Goal: Communication & Community: Answer question/provide support

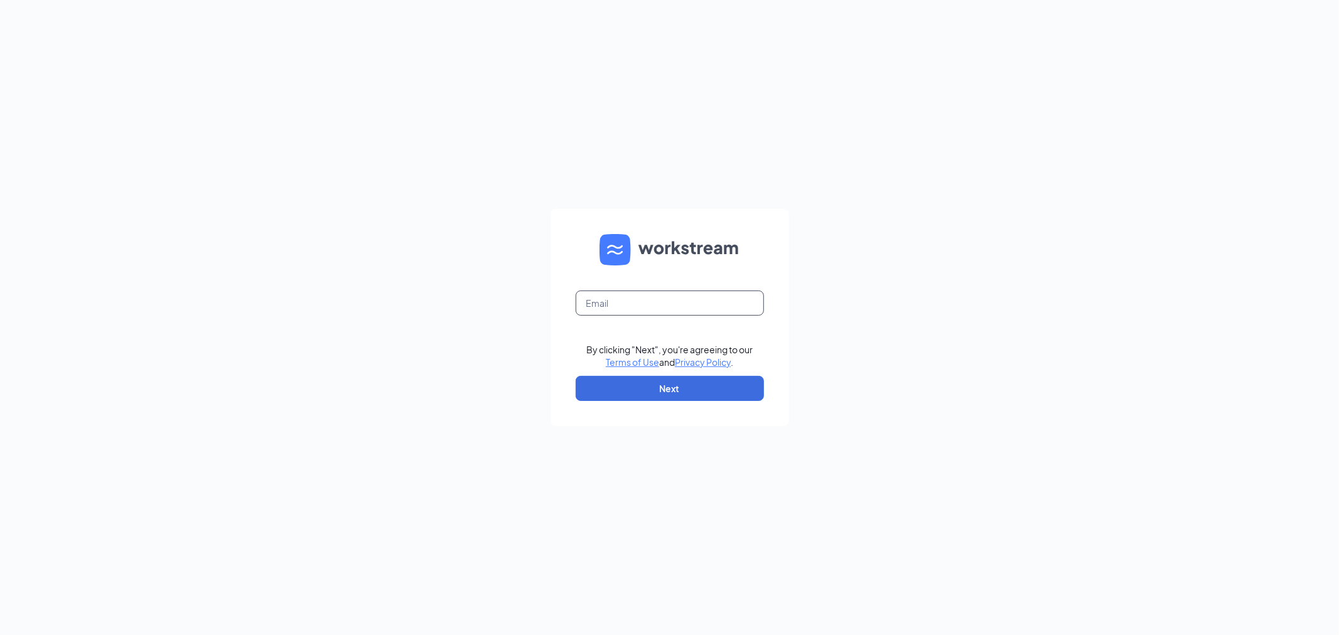
click at [628, 306] on input "text" at bounding box center [669, 303] width 188 height 25
type input "[EMAIL_ADDRESS][DOMAIN_NAME]"
drag, startPoint x: 659, startPoint y: 391, endPoint x: 670, endPoint y: 391, distance: 10.7
click at [664, 390] on button "Next" at bounding box center [669, 388] width 188 height 25
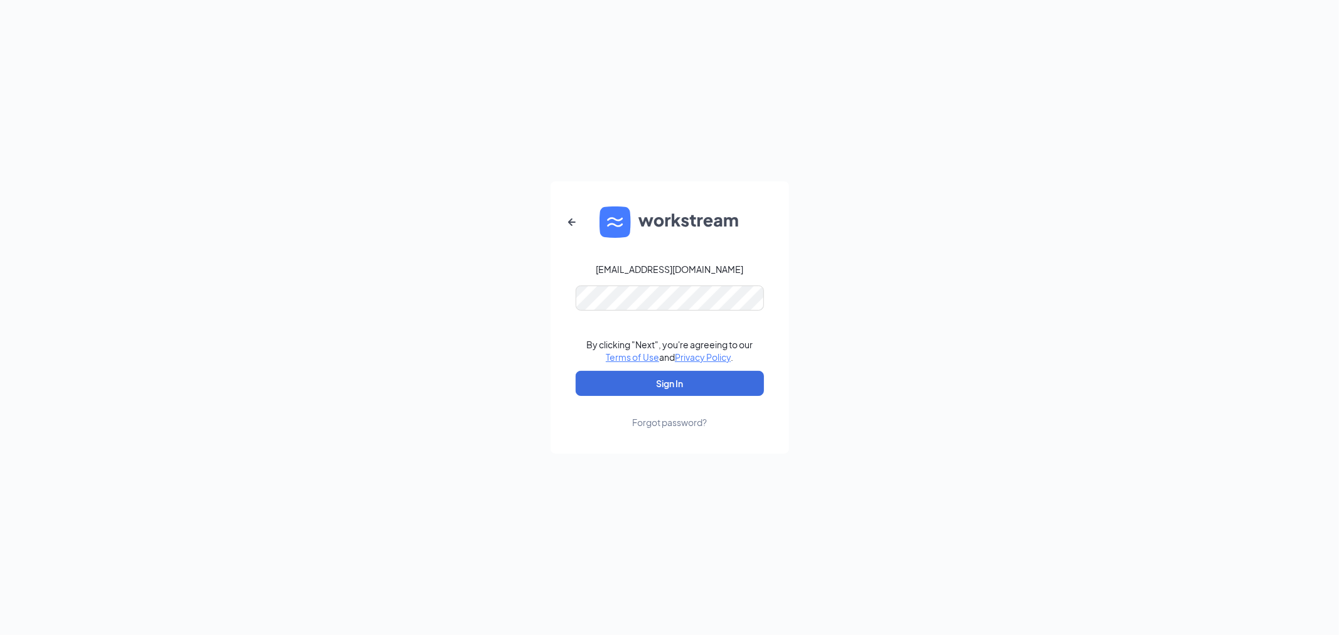
click at [675, 368] on form "mark.white@tomsfoodcenter.com By clicking "Next", you're agreeing to our Terms …" at bounding box center [669, 317] width 238 height 272
click at [668, 381] on button "Sign In" at bounding box center [669, 383] width 188 height 25
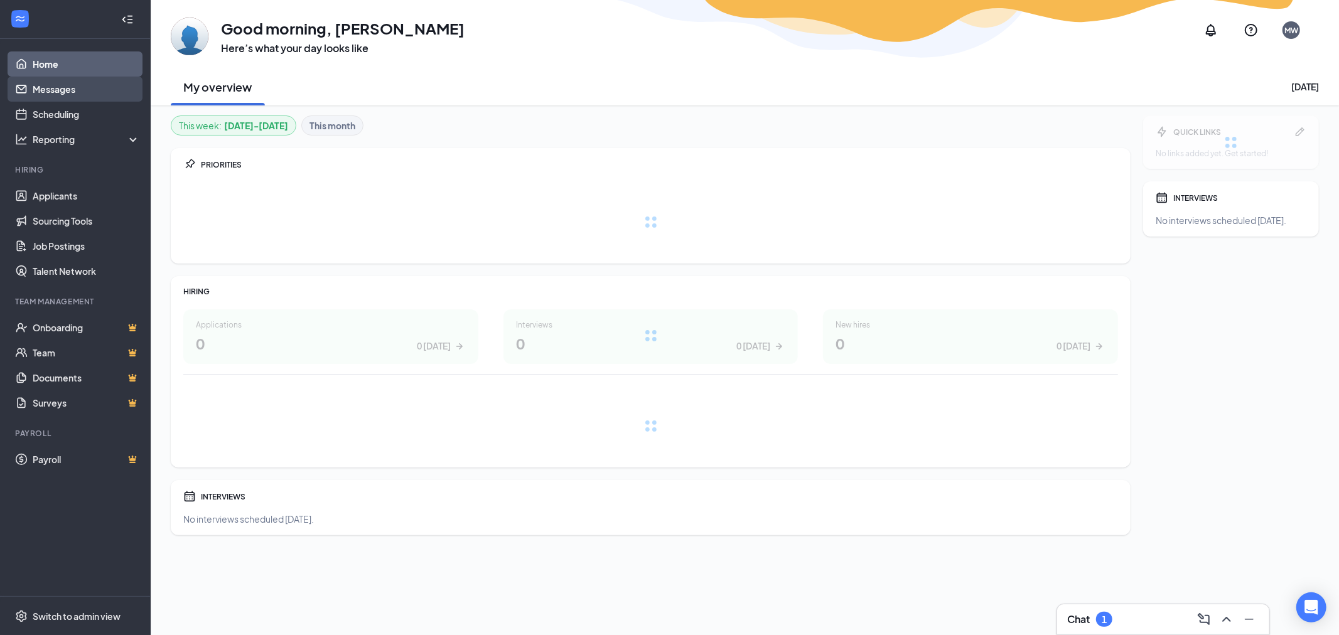
click at [51, 88] on link "Messages" at bounding box center [86, 89] width 107 height 25
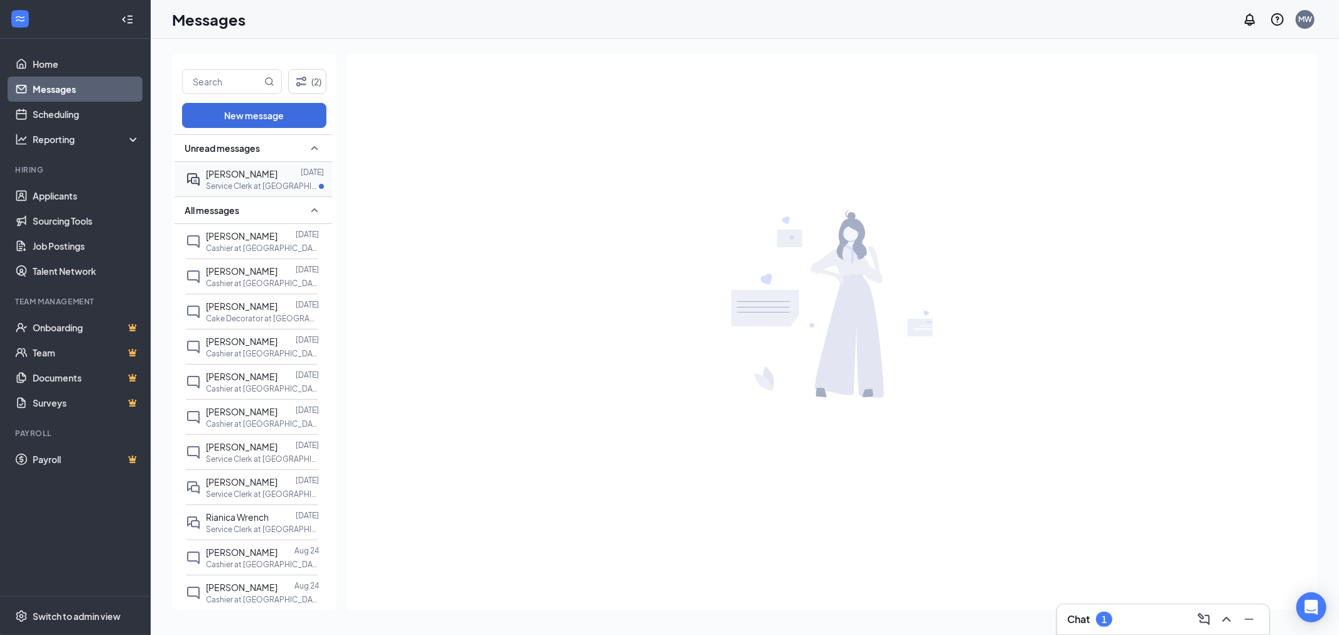
click at [241, 178] on span "[PERSON_NAME]" at bounding box center [242, 173] width 72 height 11
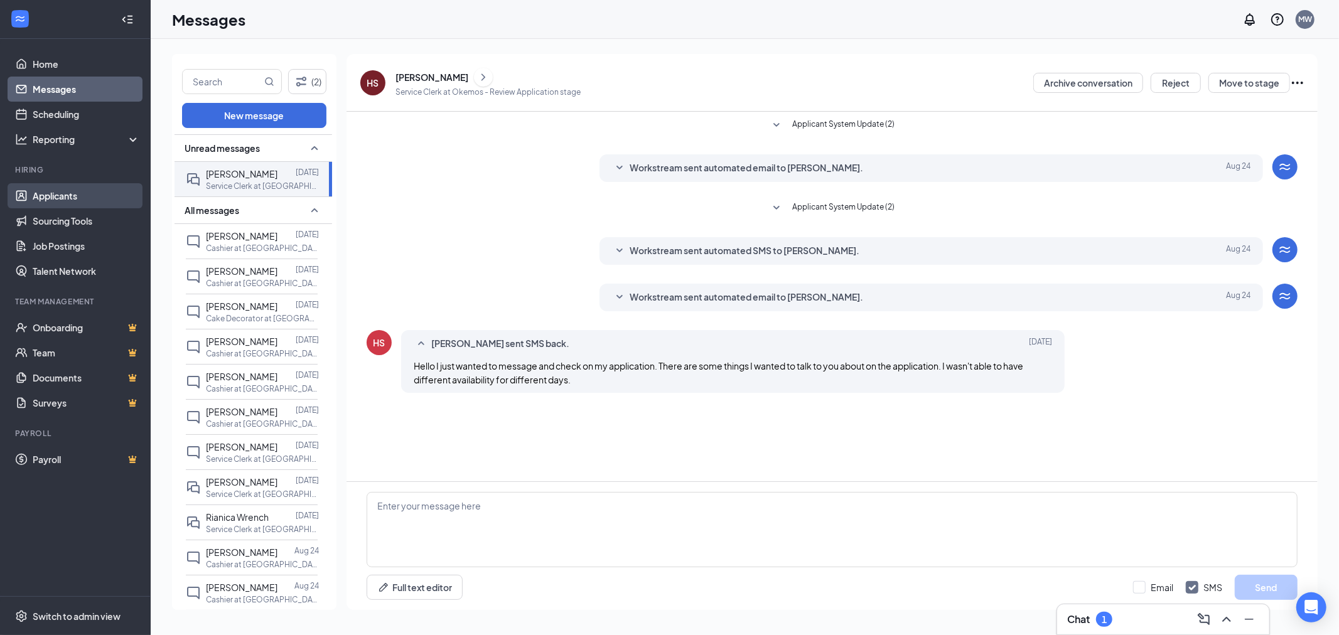
click at [59, 193] on link "Applicants" at bounding box center [86, 195] width 107 height 25
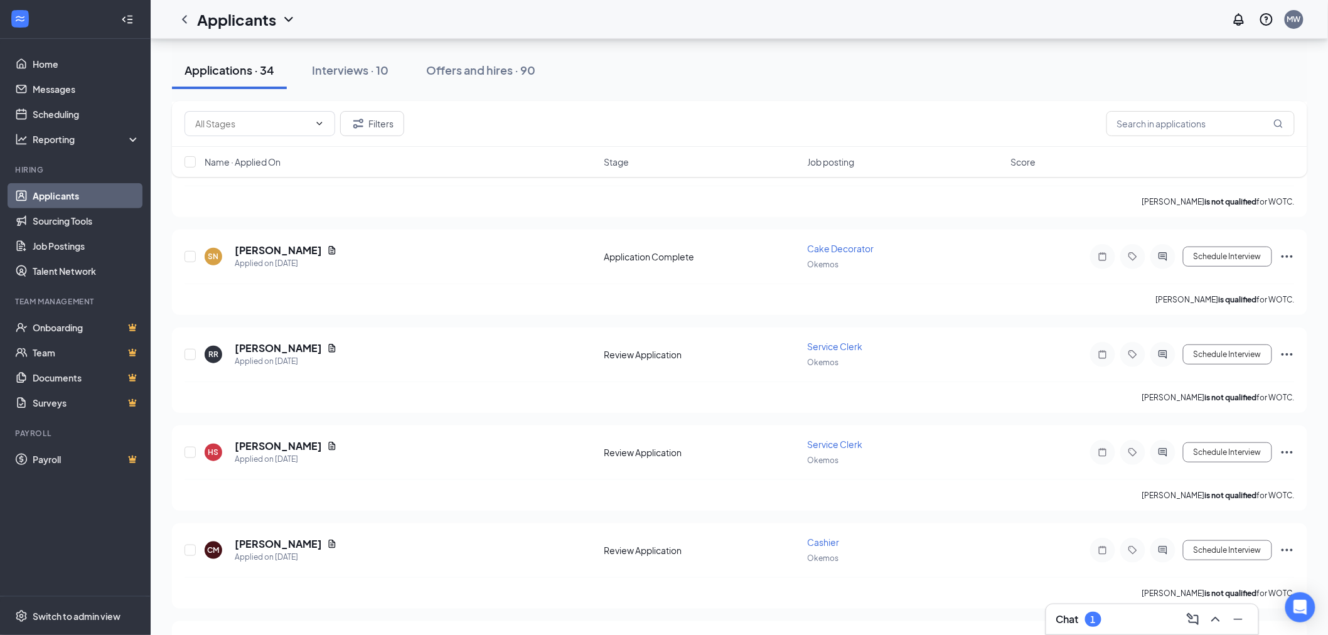
scroll to position [279, 0]
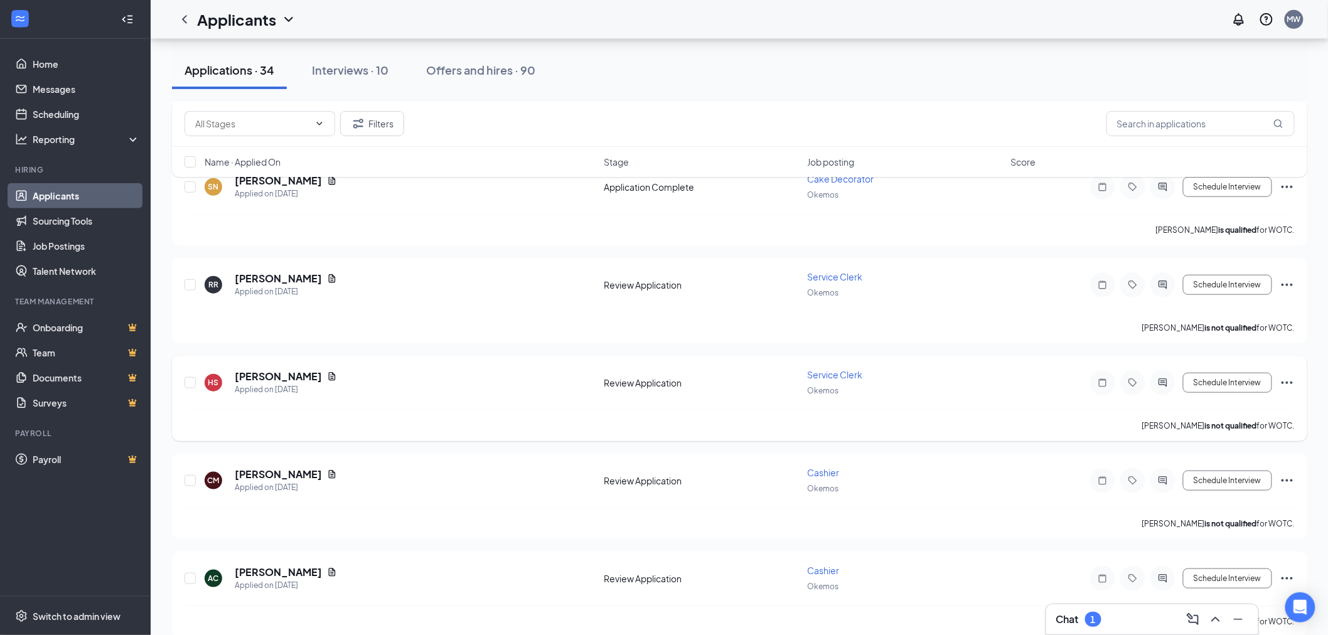
click at [1287, 378] on icon "Ellipses" at bounding box center [1287, 382] width 15 height 15
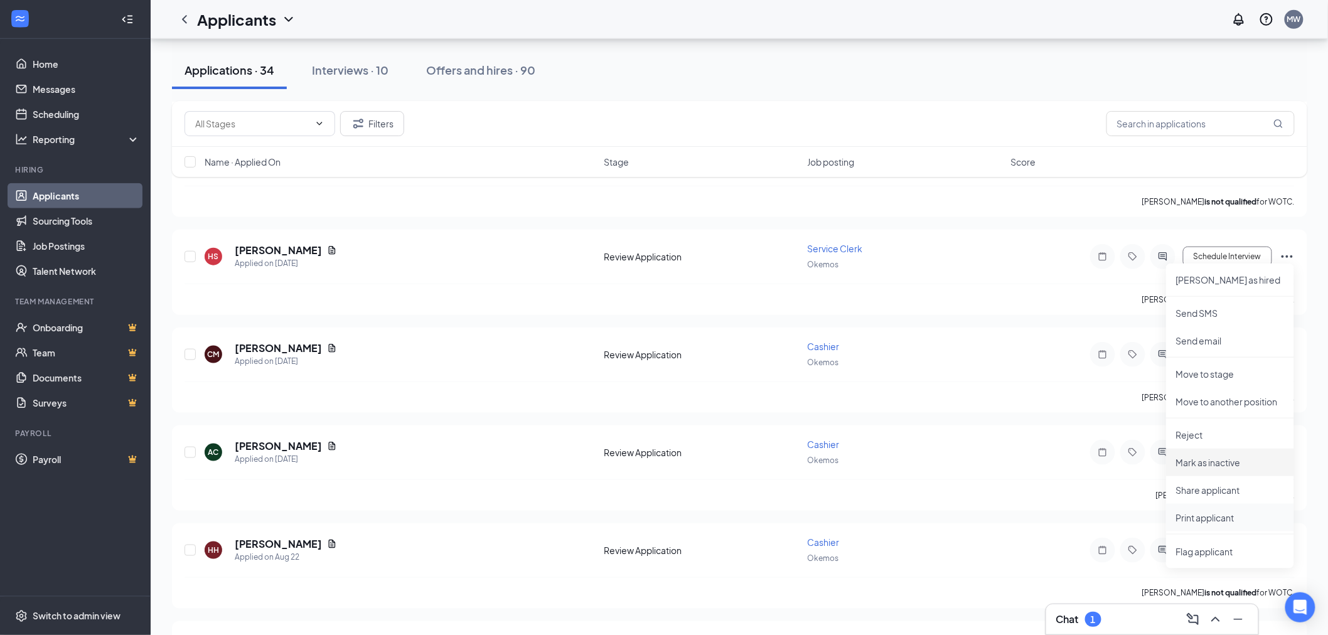
scroll to position [418, 0]
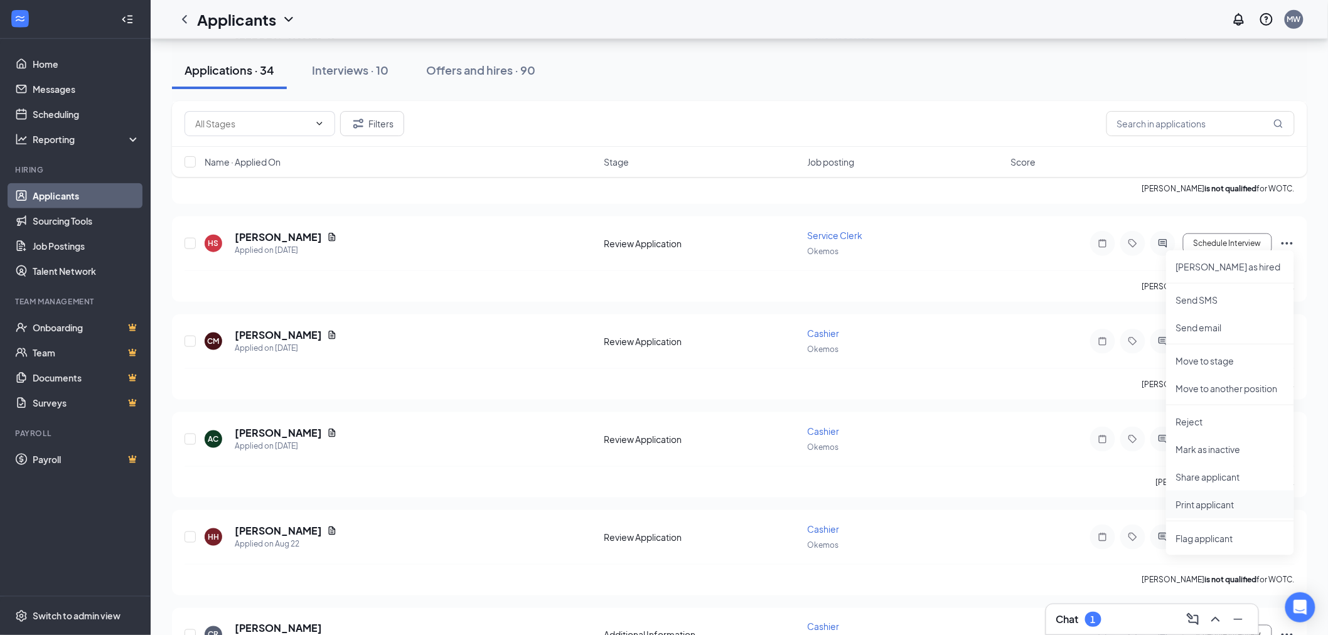
click at [1213, 502] on p "Print applicant" at bounding box center [1230, 504] width 108 height 13
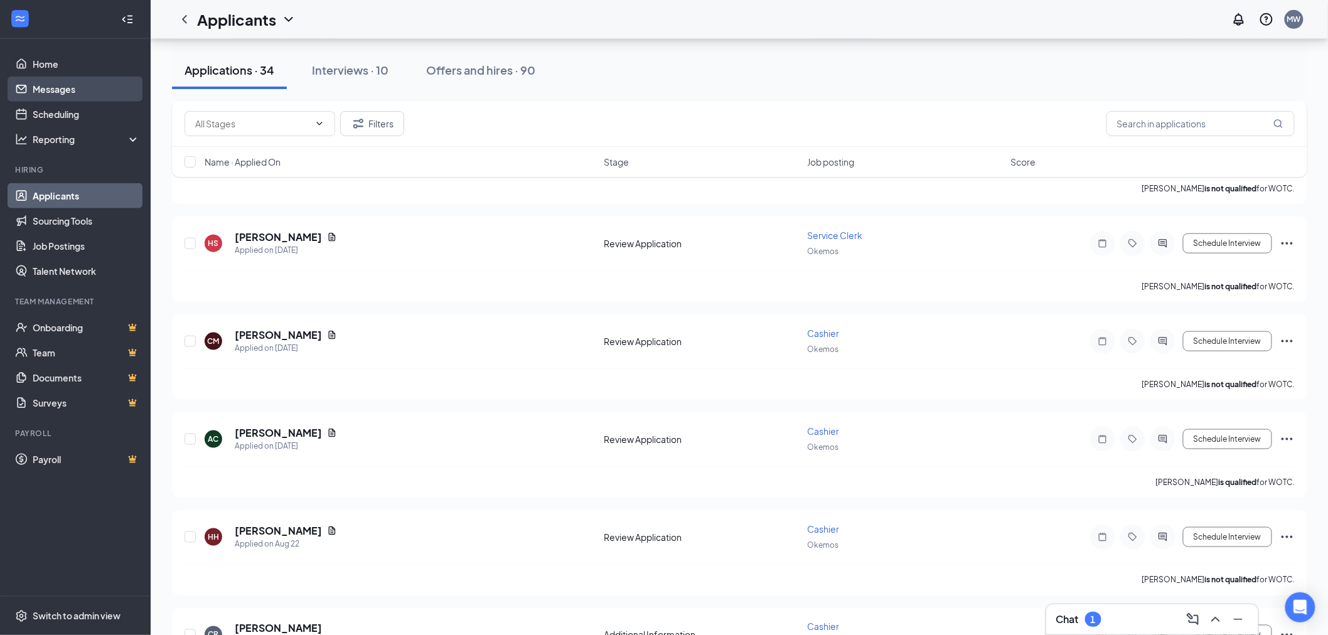
click at [51, 89] on link "Messages" at bounding box center [86, 89] width 107 height 25
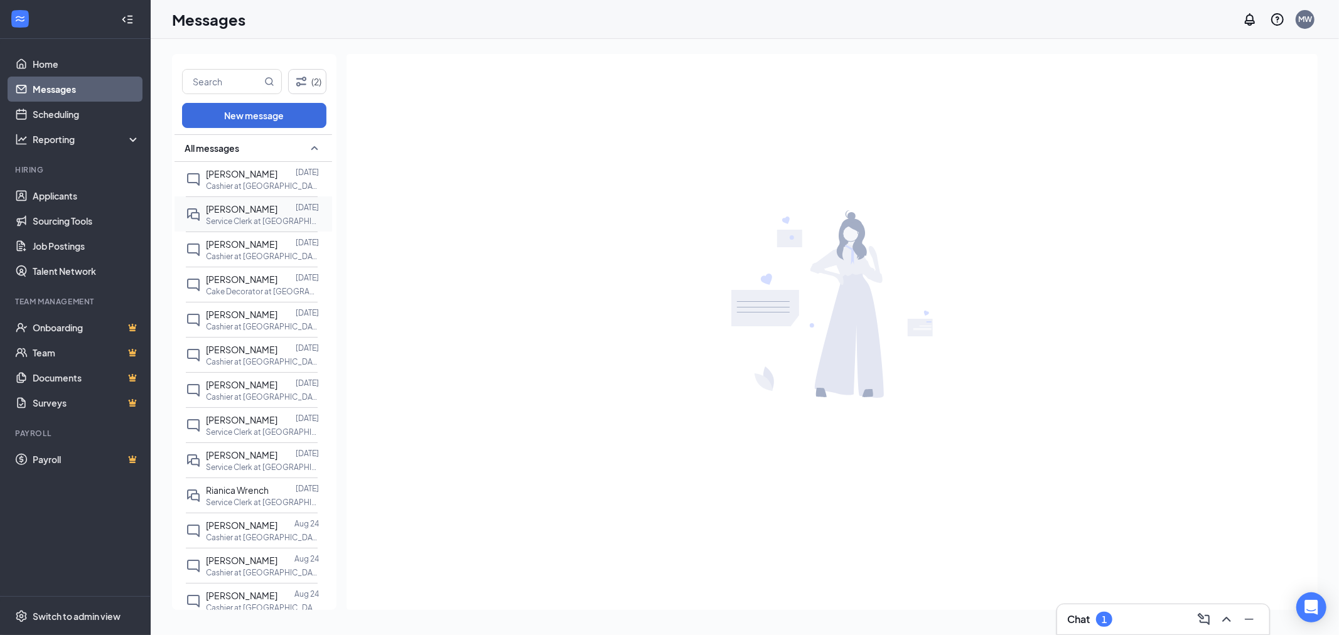
click at [251, 216] on div "[PERSON_NAME]" at bounding box center [242, 209] width 72 height 14
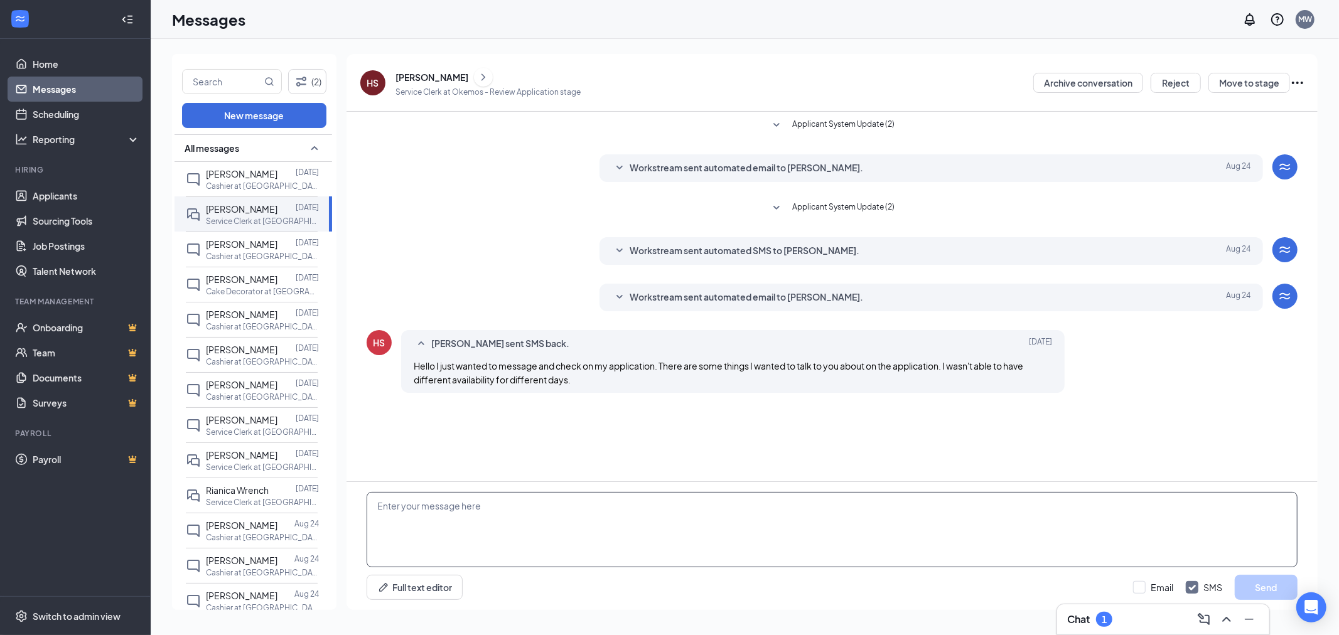
click at [426, 503] on textarea at bounding box center [832, 529] width 931 height 75
type textarea "[PERSON_NAME], call me at the store [PHONE_NUMBER] and we can discuss, Mark."
click at [1273, 579] on button "Send" at bounding box center [1265, 587] width 63 height 25
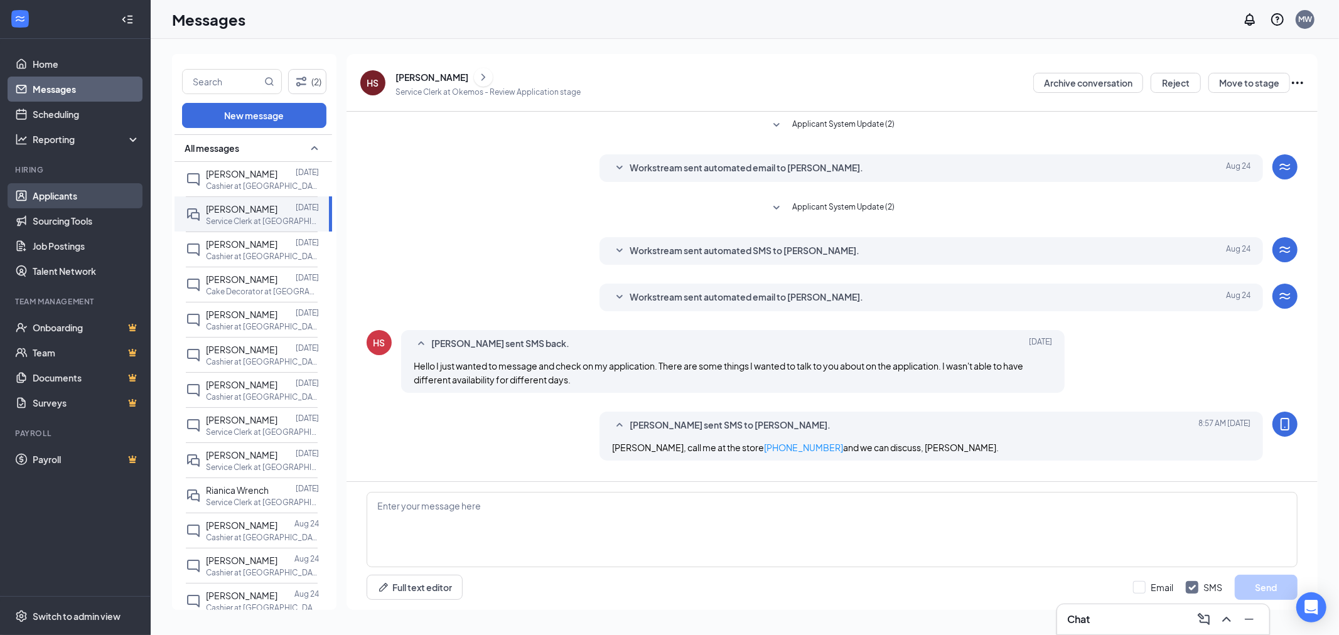
click at [49, 193] on link "Applicants" at bounding box center [86, 195] width 107 height 25
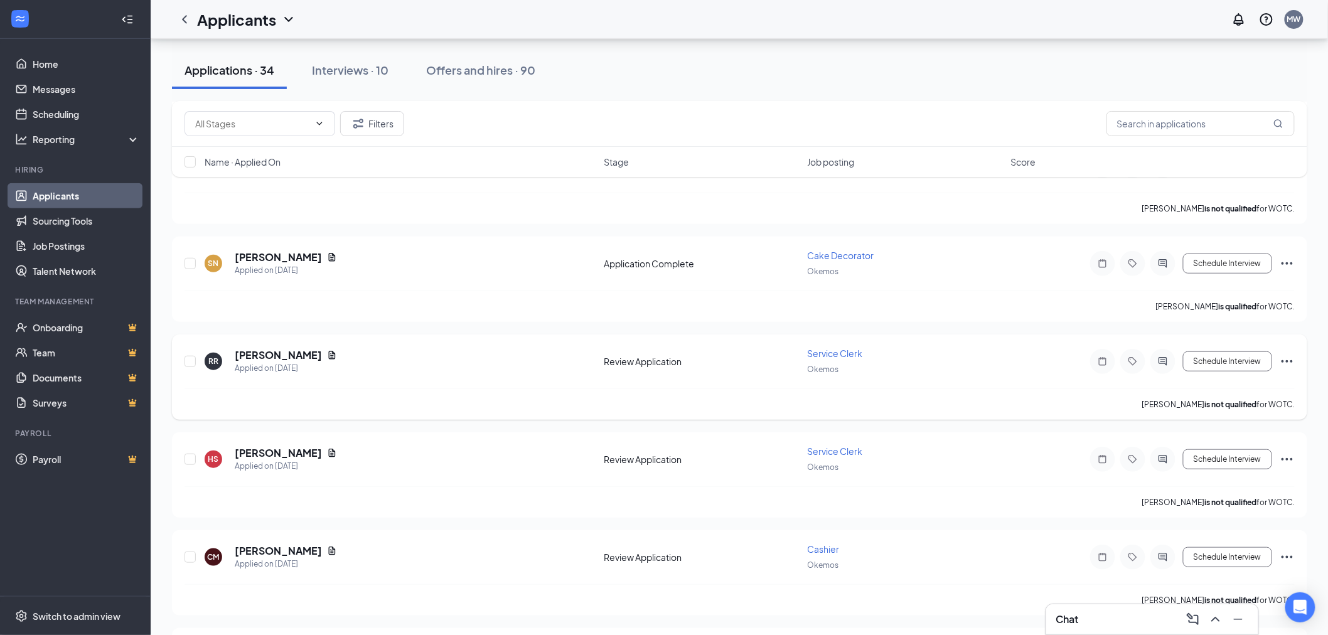
scroll to position [209, 0]
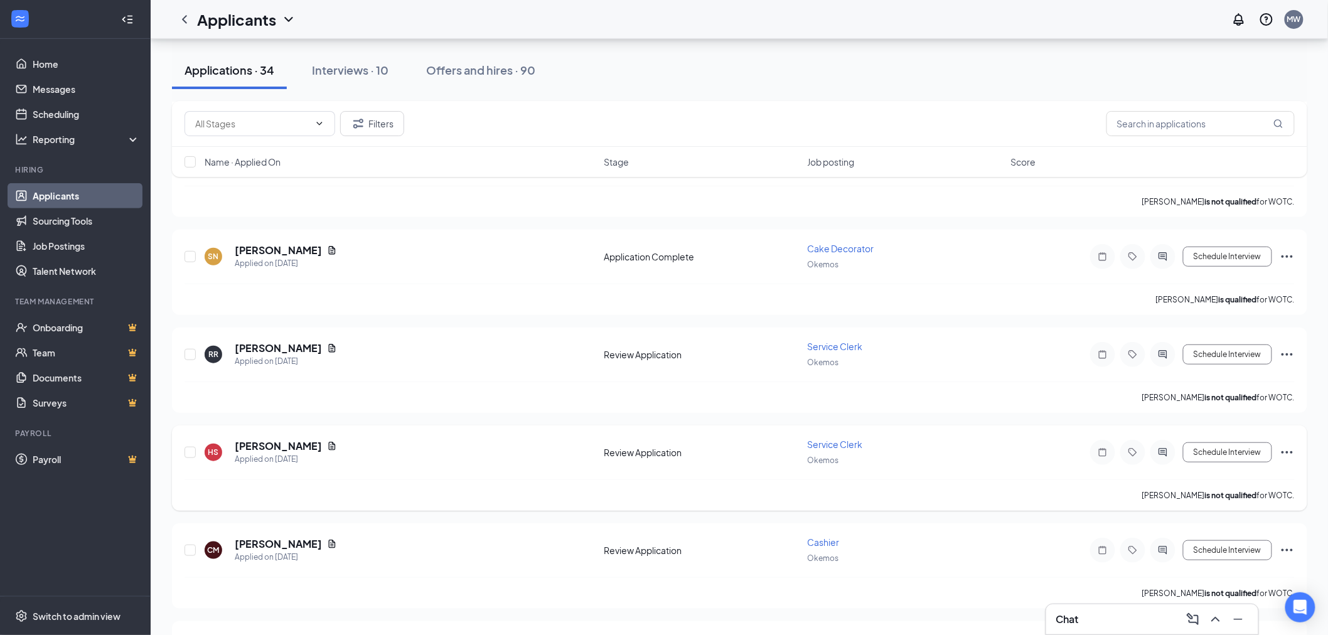
click at [1293, 447] on icon "Ellipses" at bounding box center [1287, 452] width 15 height 15
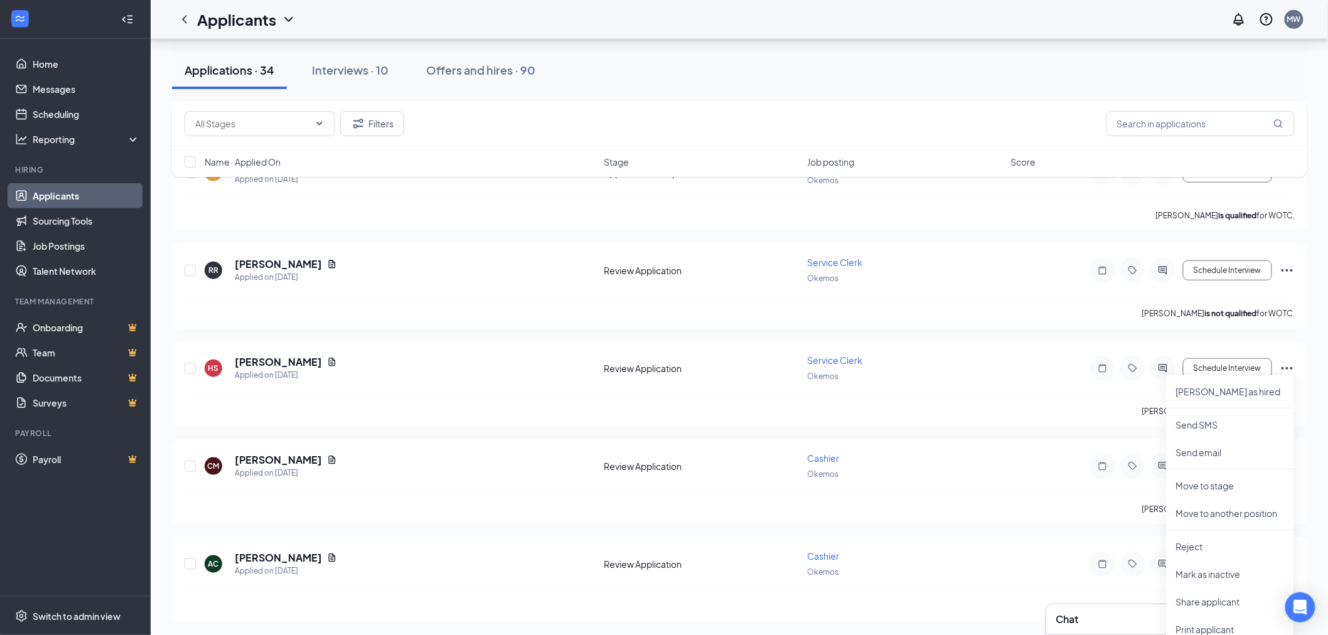
scroll to position [488, 0]
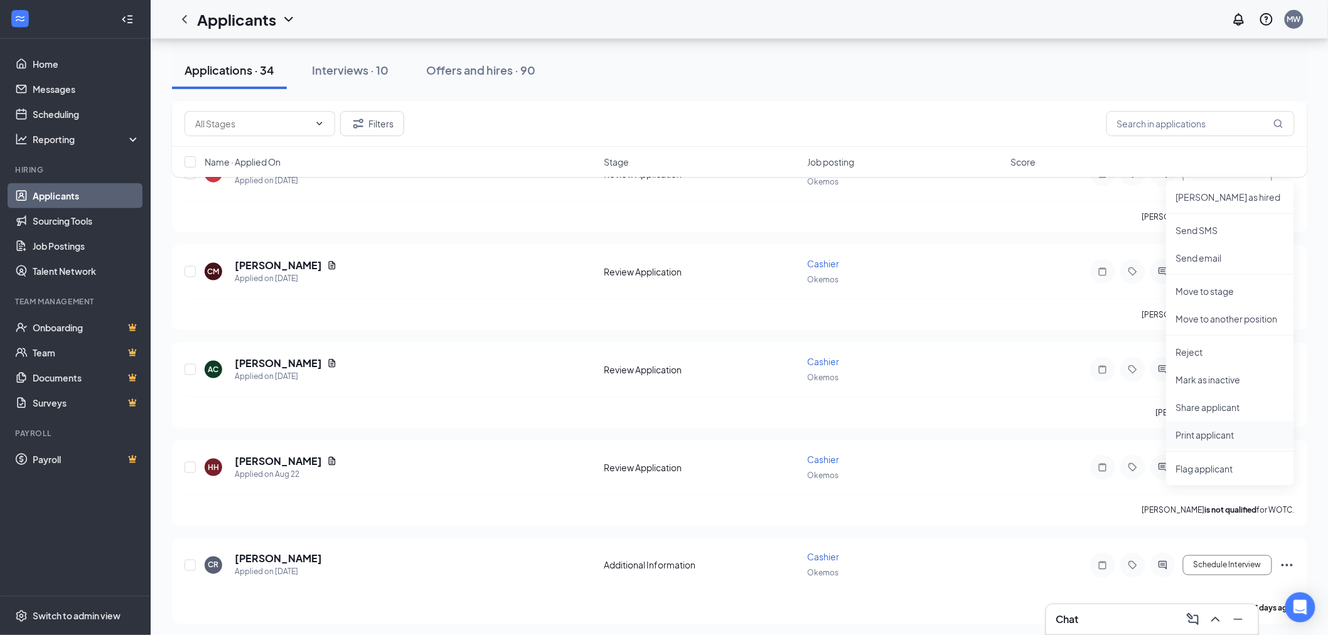
click at [1218, 431] on p "Print applicant" at bounding box center [1230, 435] width 108 height 13
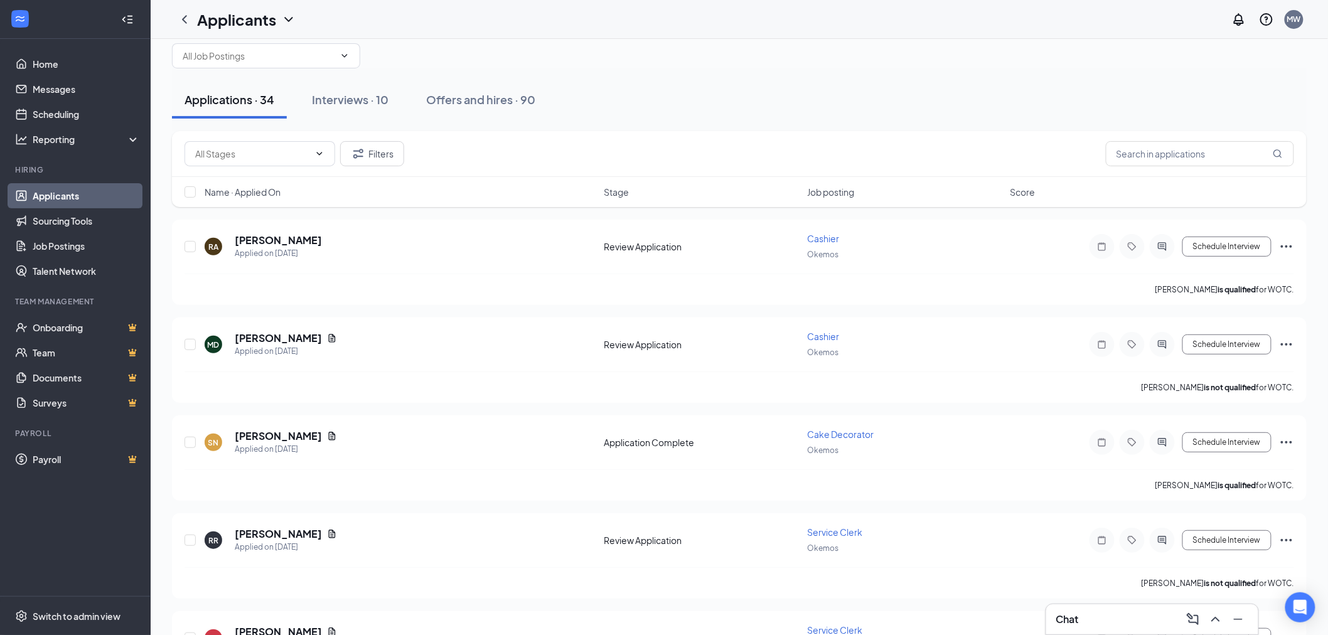
scroll to position [0, 0]
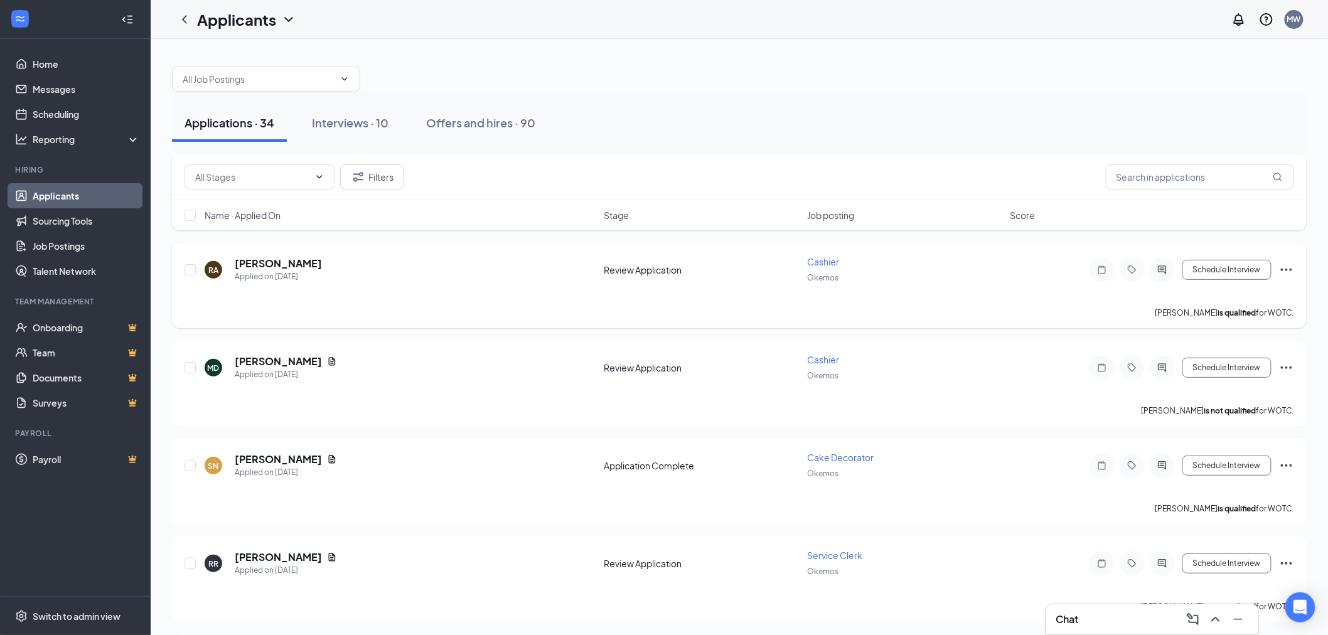
click at [1282, 265] on icon "Ellipses" at bounding box center [1286, 269] width 15 height 15
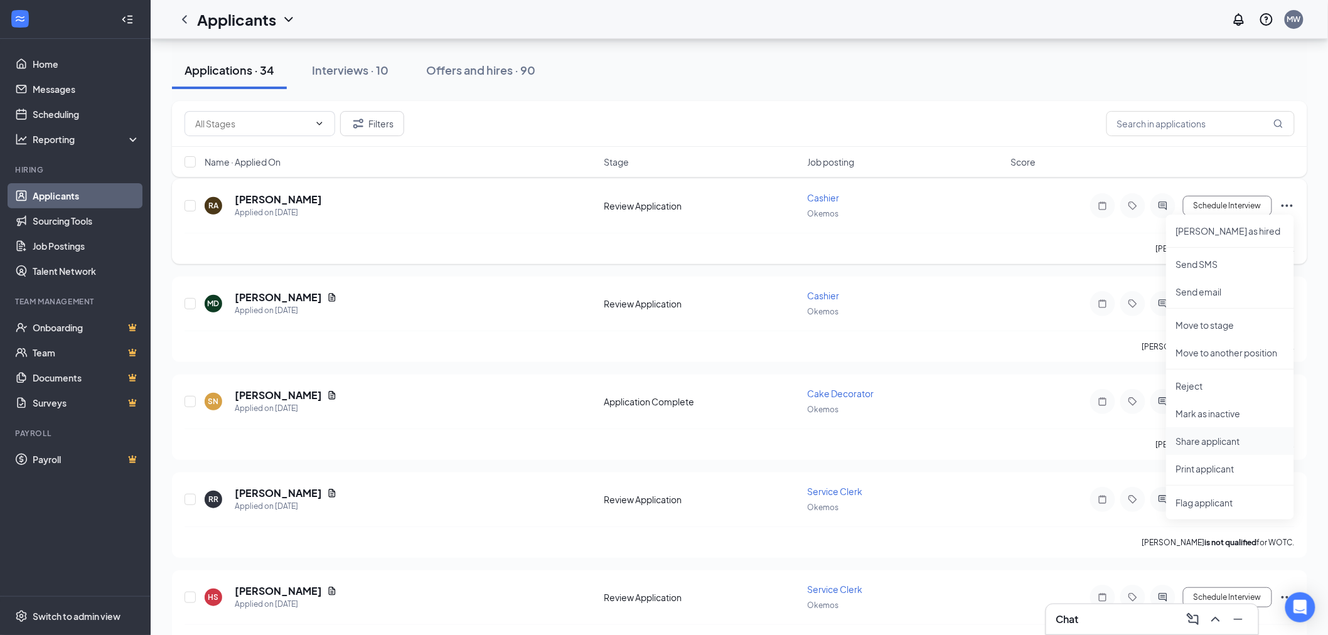
scroll to position [139, 0]
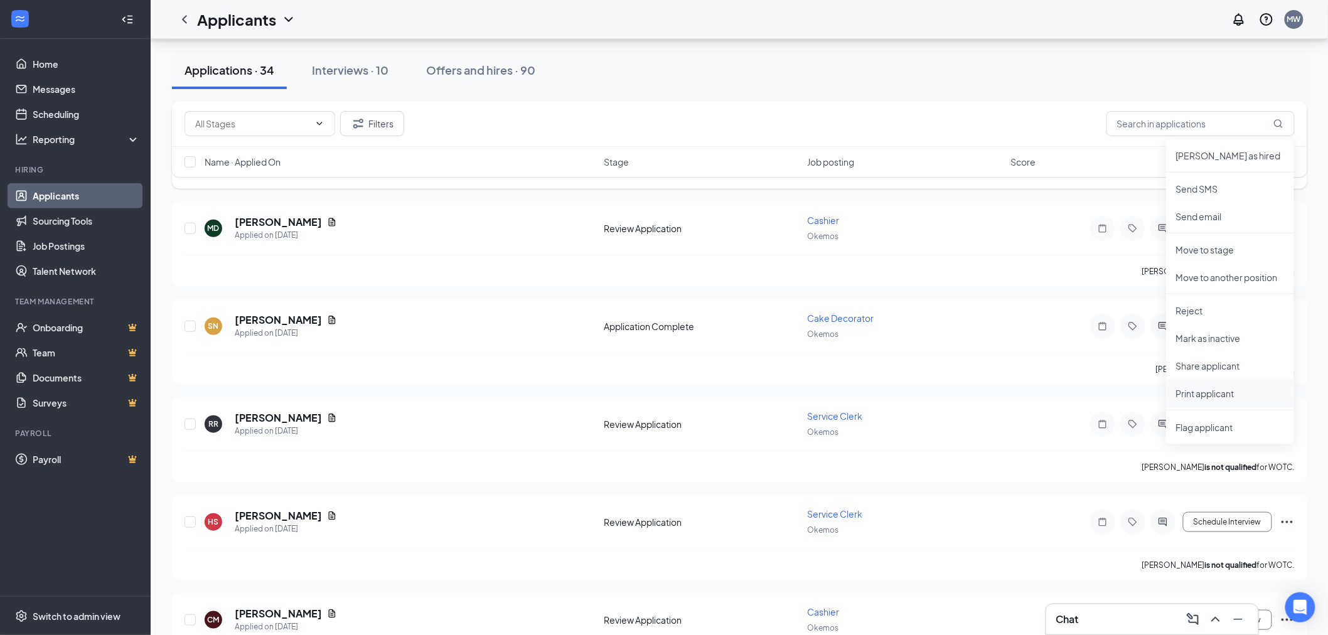
click at [1186, 392] on p "Print applicant" at bounding box center [1230, 393] width 108 height 13
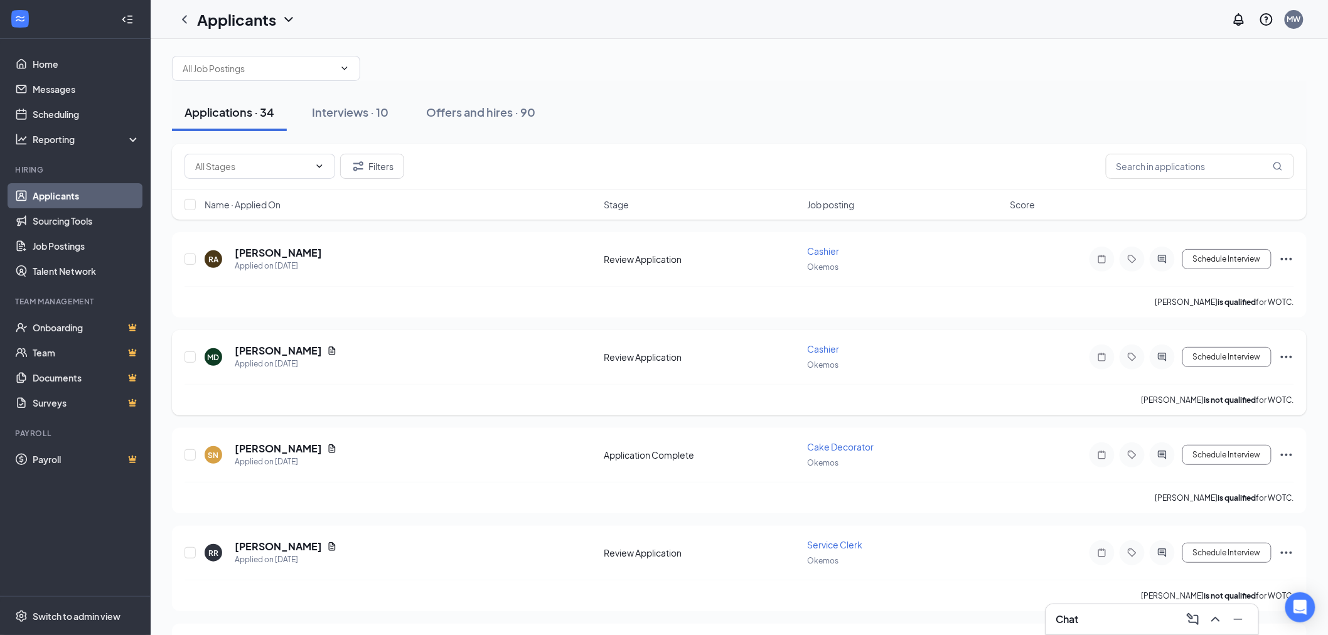
scroll to position [0, 0]
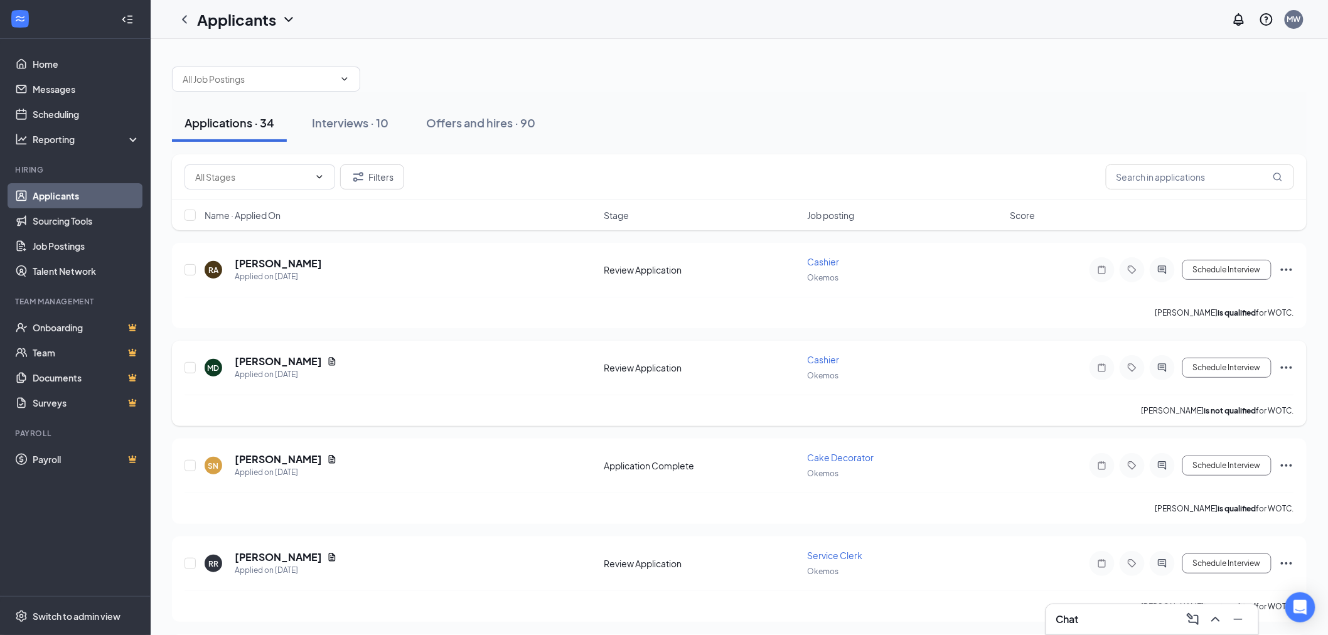
click at [1287, 363] on icon "Ellipses" at bounding box center [1286, 367] width 15 height 15
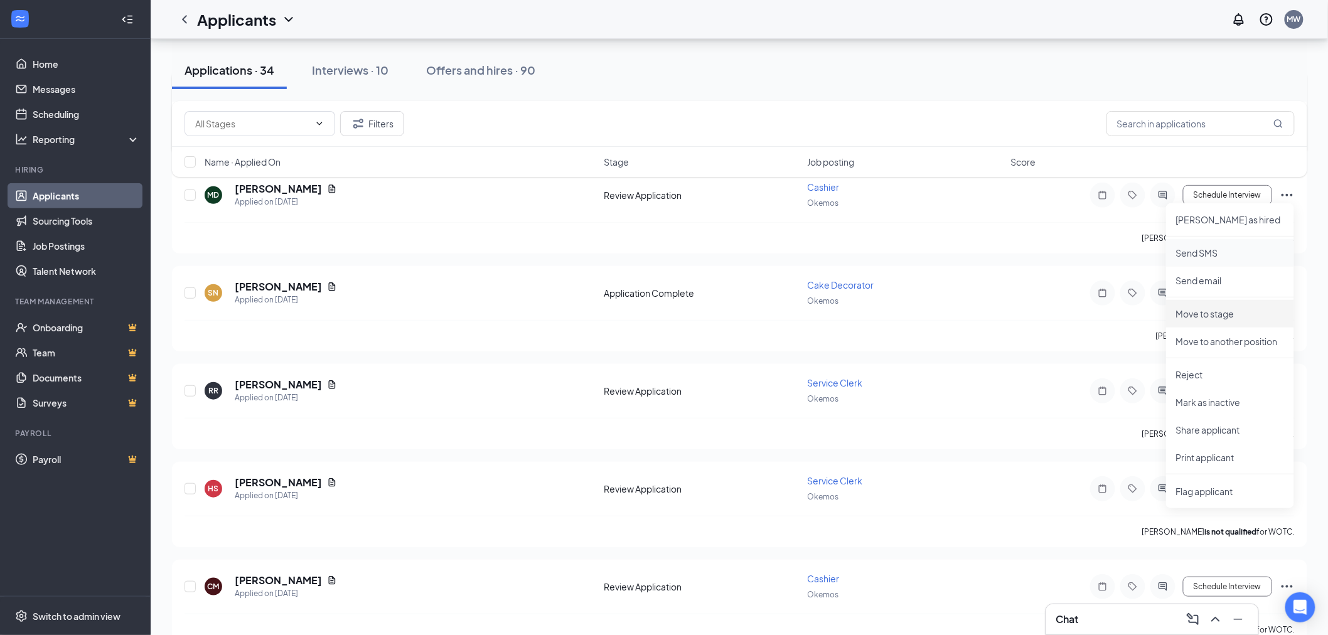
scroll to position [209, 0]
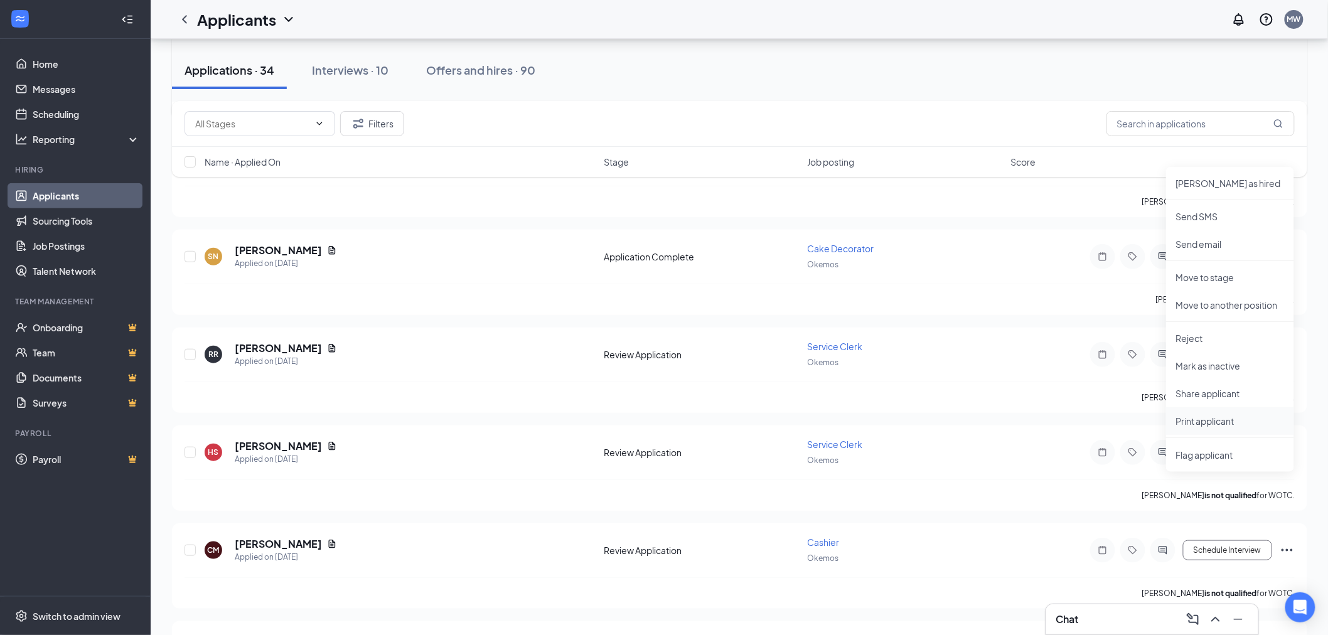
click at [1218, 424] on p "Print applicant" at bounding box center [1230, 421] width 108 height 13
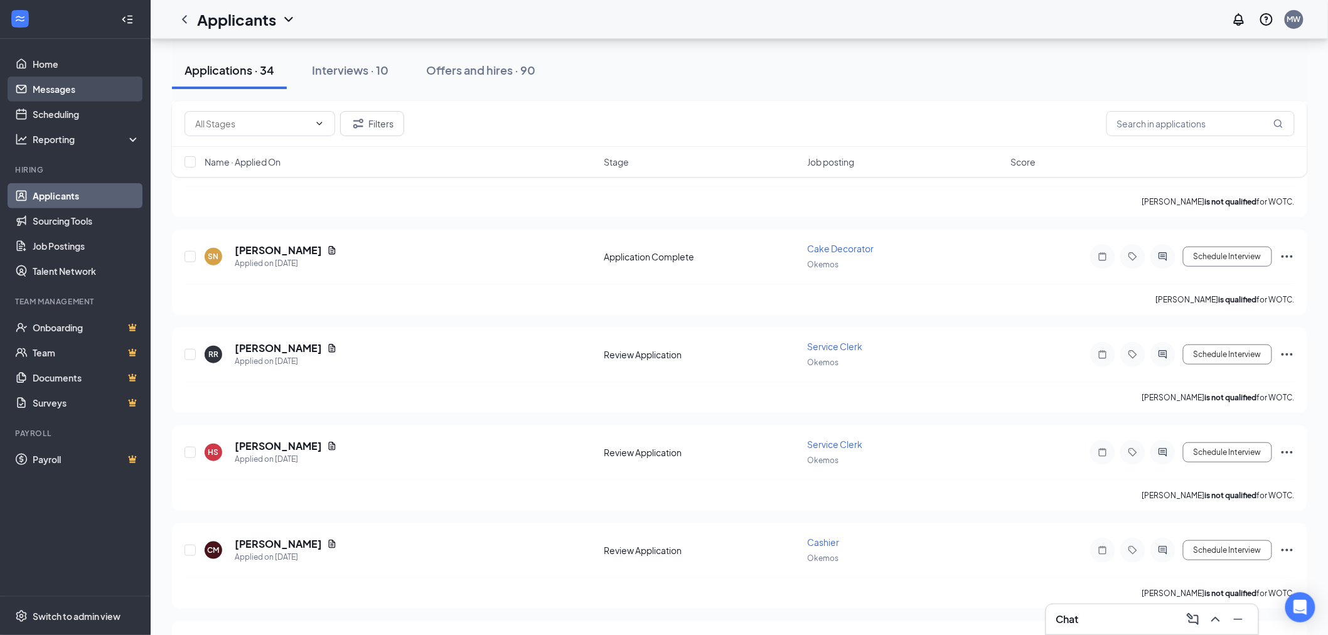
click at [62, 87] on link "Messages" at bounding box center [86, 89] width 107 height 25
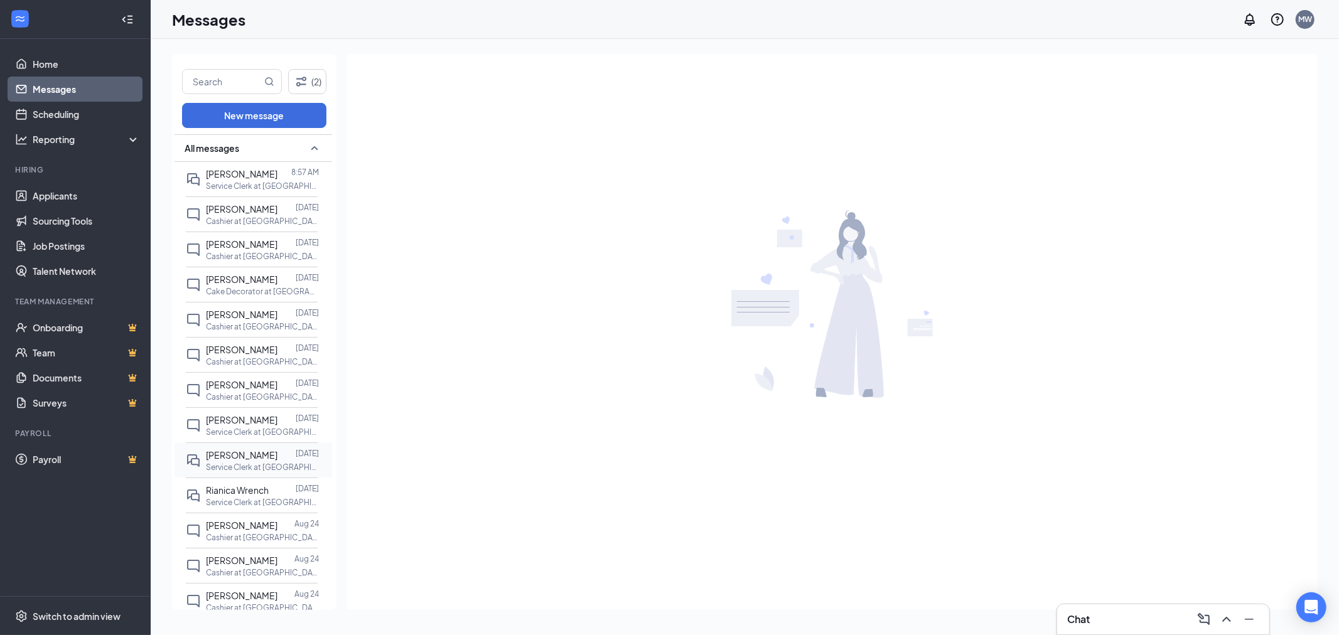
click at [241, 461] on span "[PERSON_NAME]" at bounding box center [242, 454] width 72 height 11
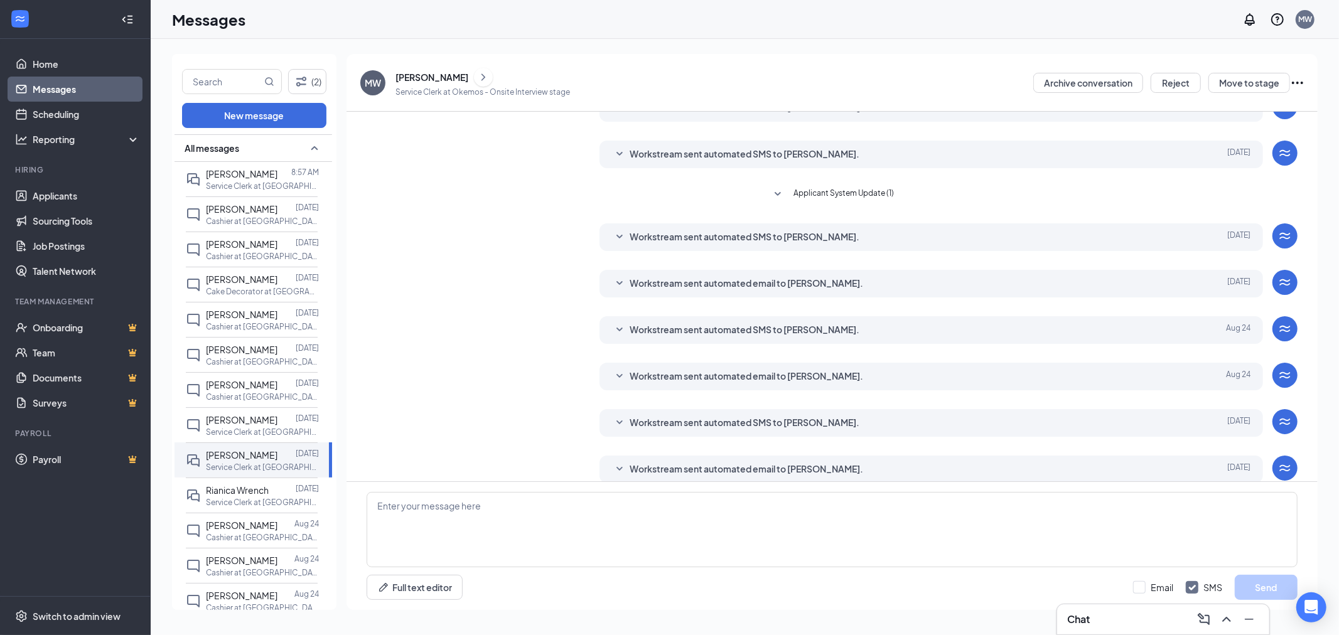
scroll to position [115, 0]
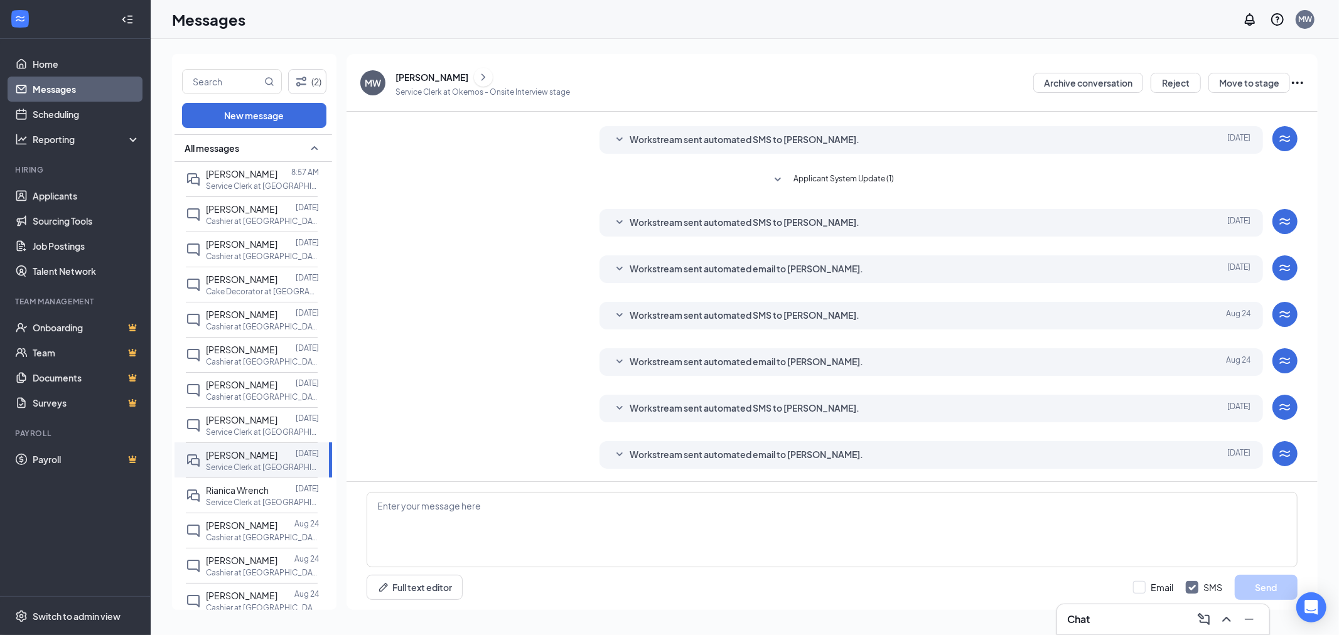
click at [727, 449] on span "Workstream sent automated email to [PERSON_NAME]." at bounding box center [745, 454] width 233 height 15
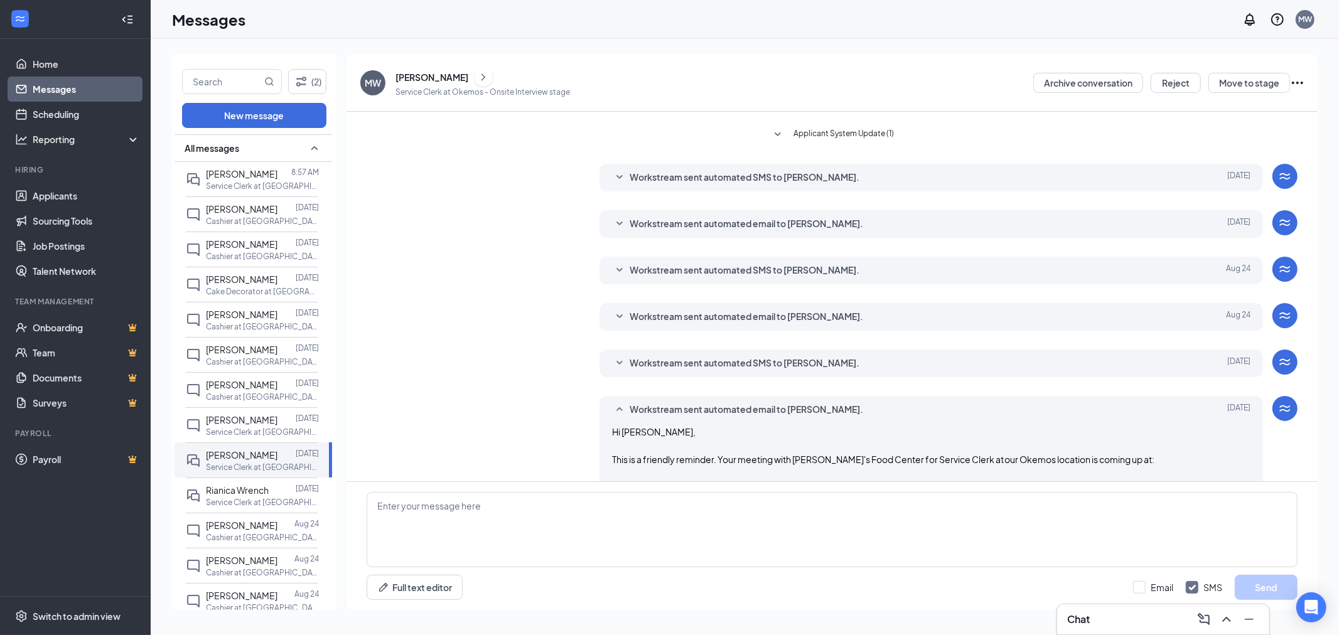
scroll to position [185, 0]
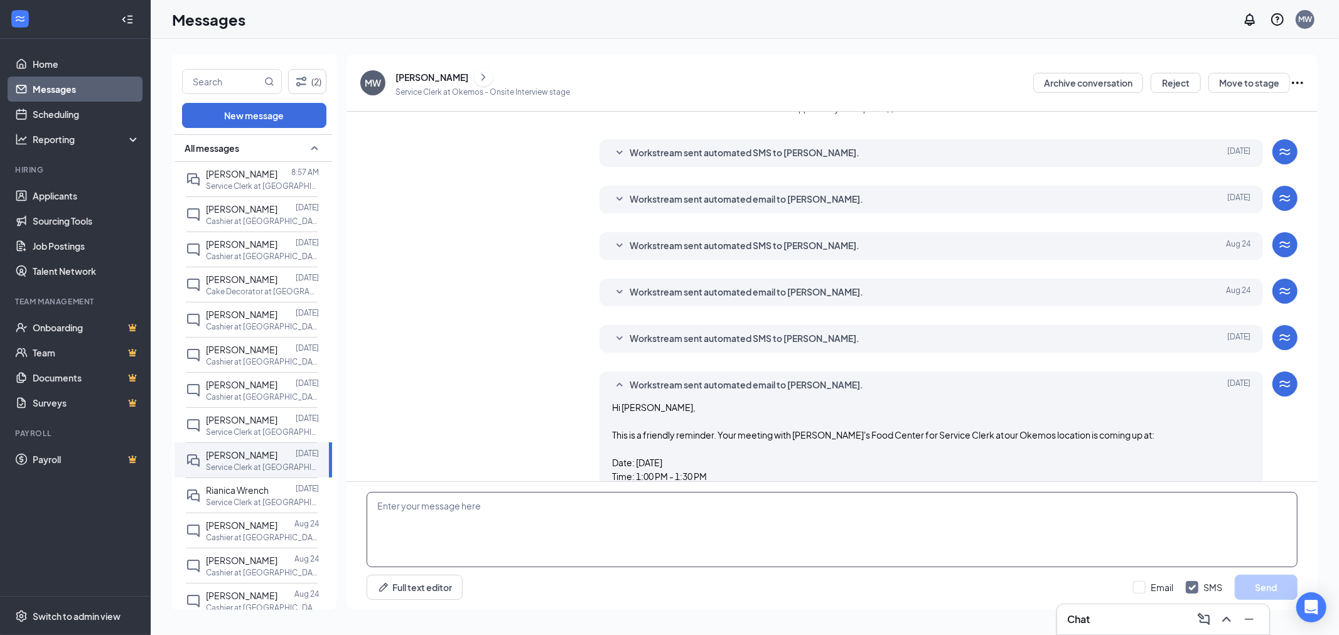
click at [385, 504] on textarea at bounding box center [832, 529] width 931 height 75
type textarea "Hi [PERSON_NAME], I would like to offer you the job of service clerk/cashier po…"
click at [1268, 581] on button "Send" at bounding box center [1265, 587] width 63 height 25
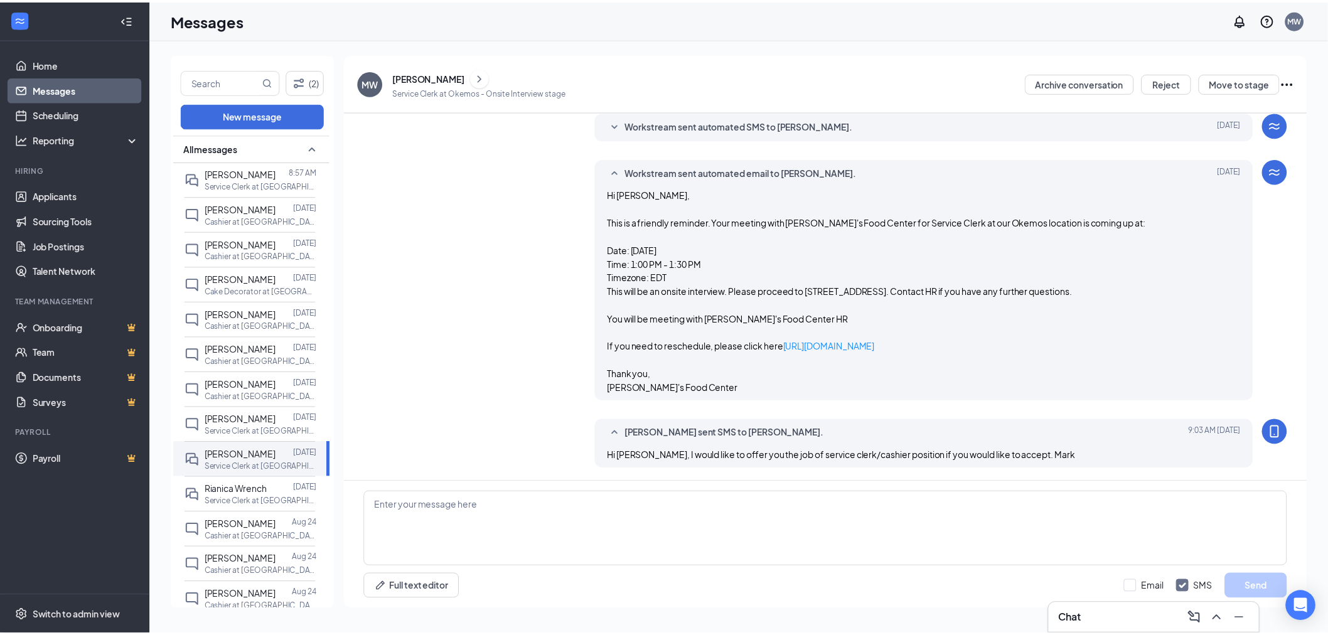
scroll to position [424, 0]
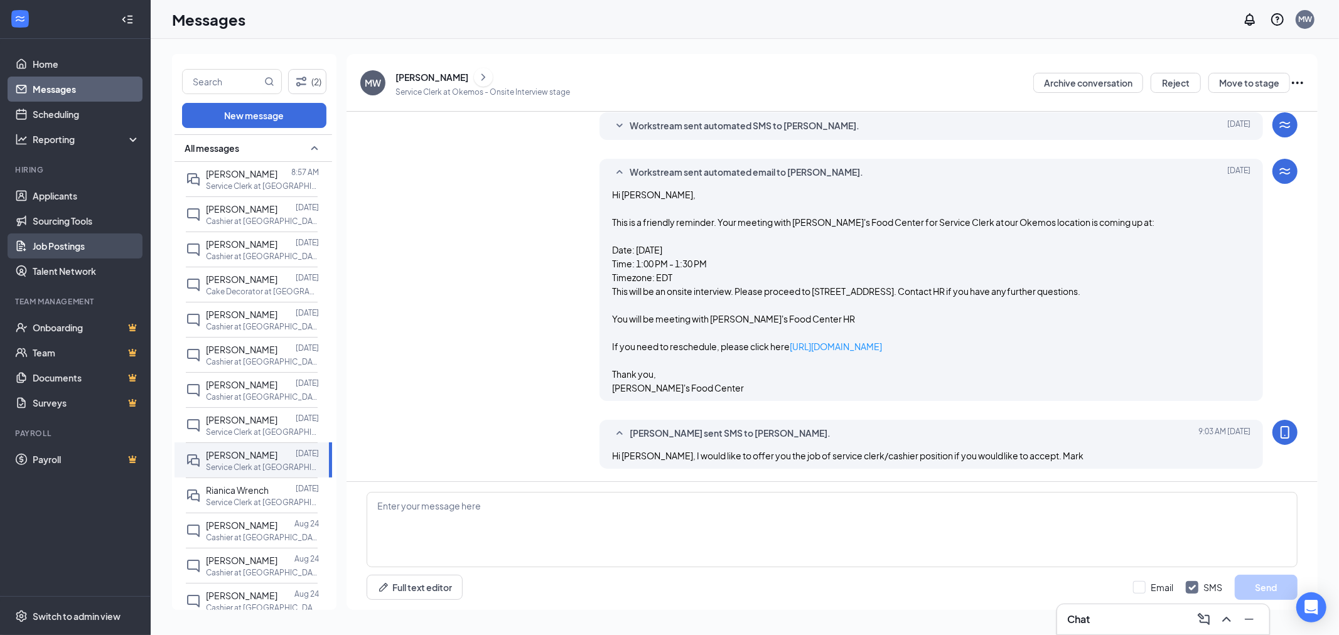
click at [72, 244] on link "Job Postings" at bounding box center [86, 245] width 107 height 25
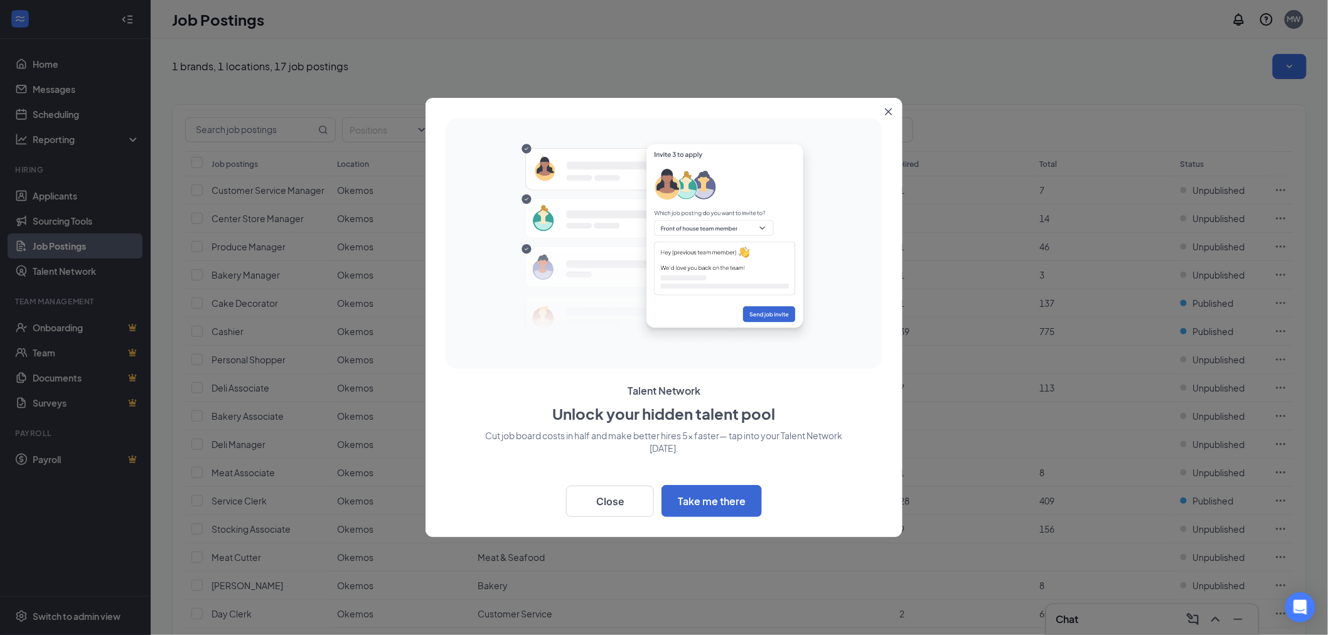
click at [889, 111] on icon "Close" at bounding box center [889, 112] width 7 height 7
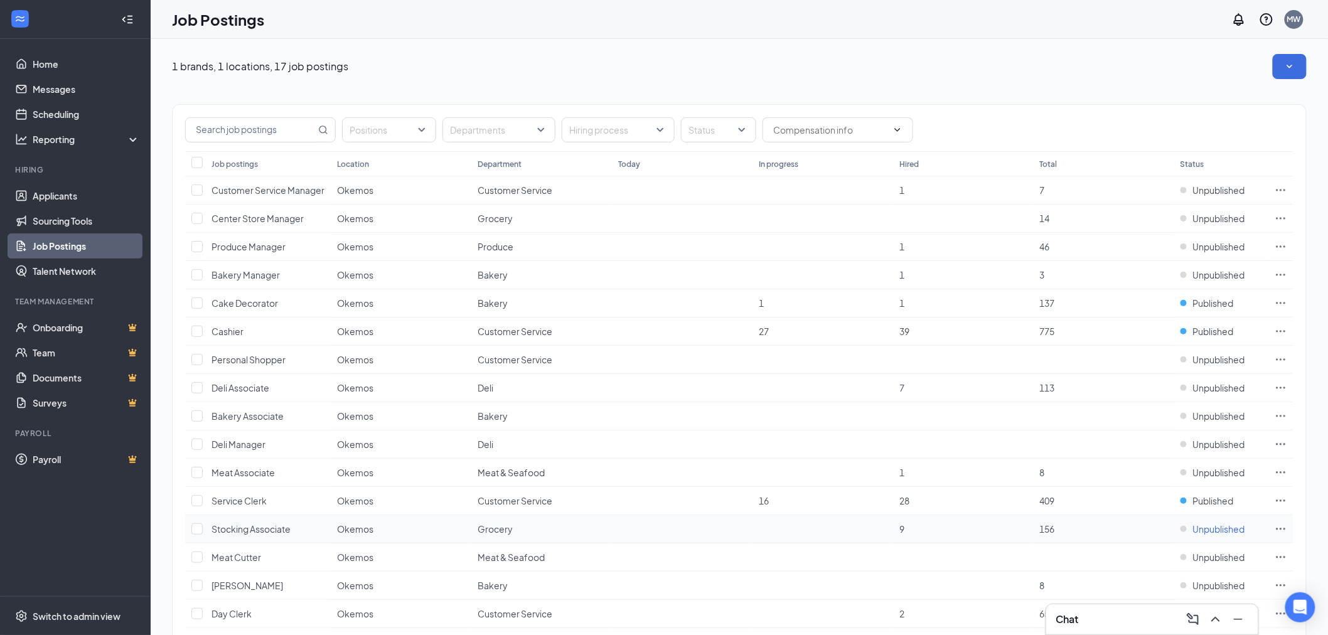
click at [1184, 529] on div "Unpublished" at bounding box center [1212, 529] width 65 height 13
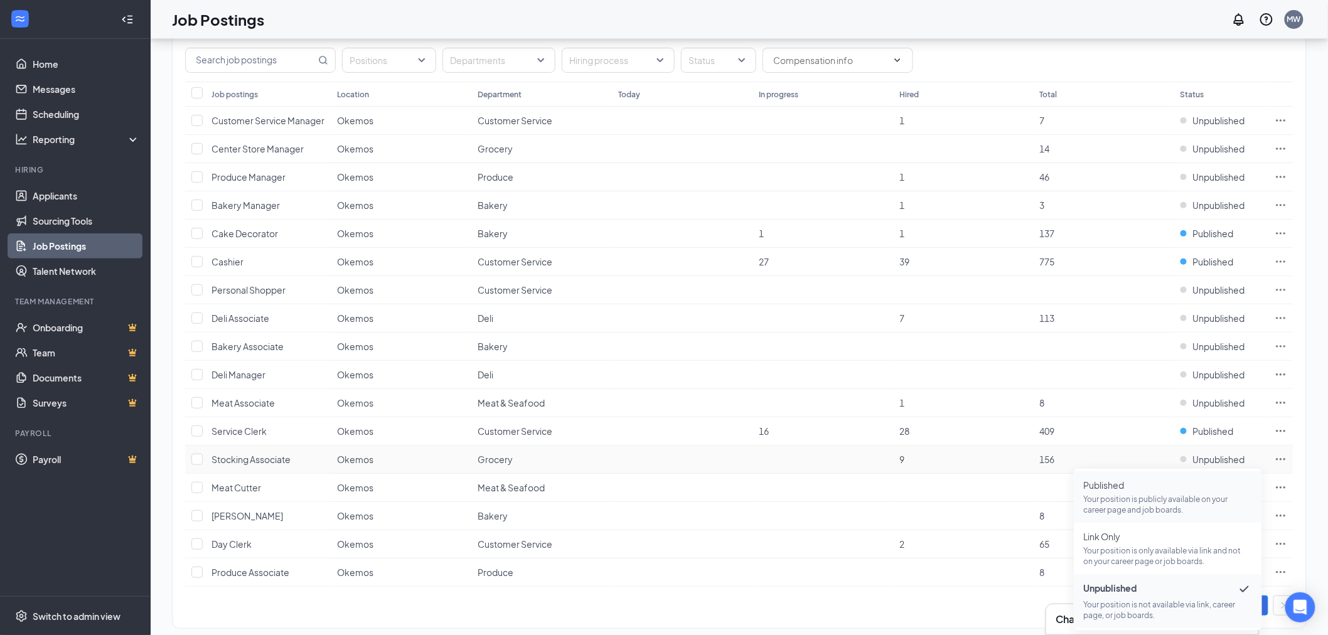
click at [1115, 498] on p "Your position is publicly available on your career page and job boards." at bounding box center [1168, 504] width 168 height 21
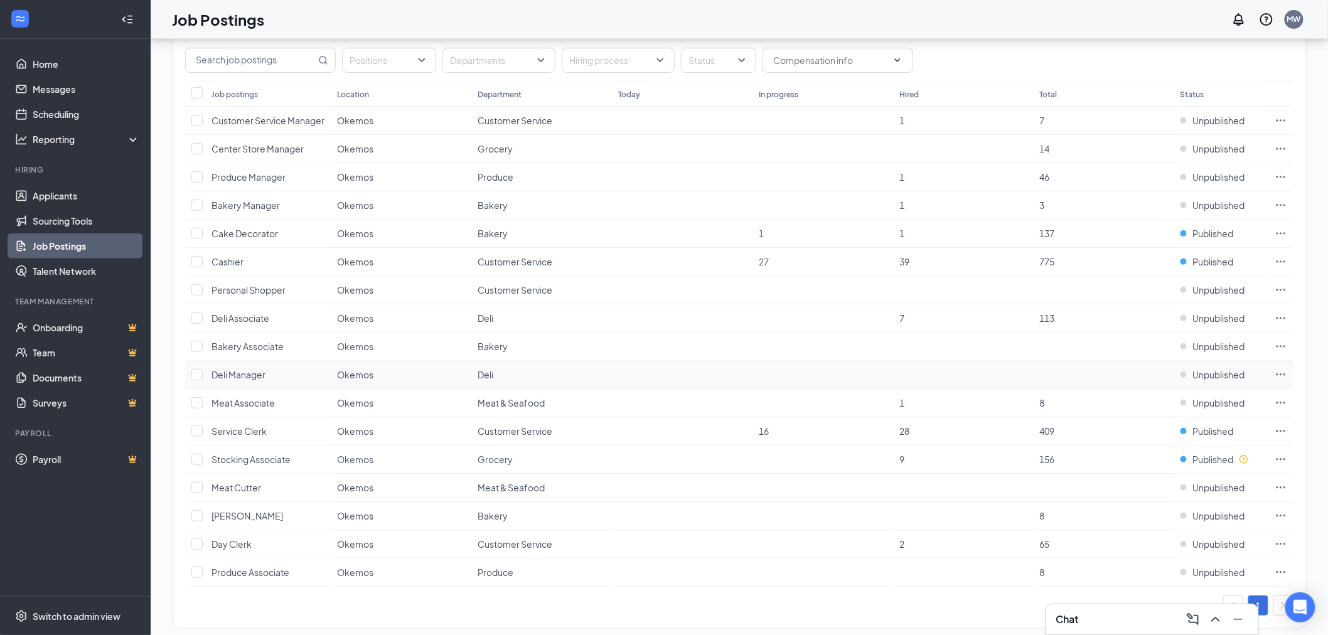
scroll to position [0, 0]
